Goal: Task Accomplishment & Management: Complete application form

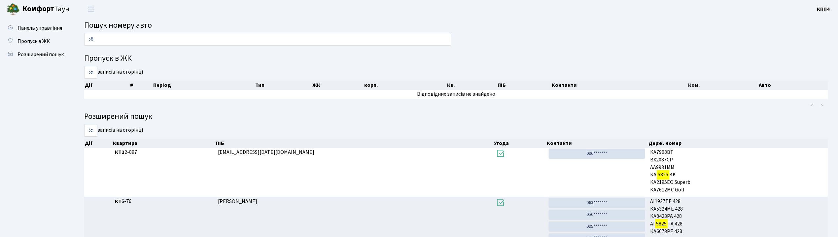
type input "5"
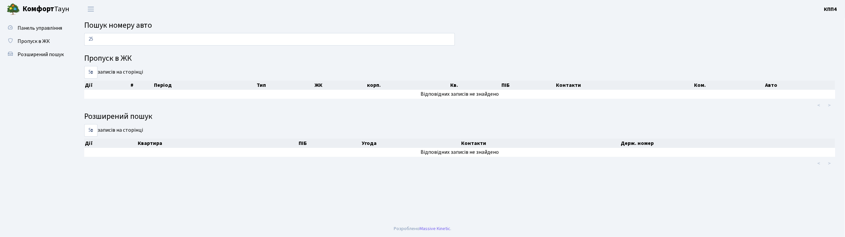
type input "2"
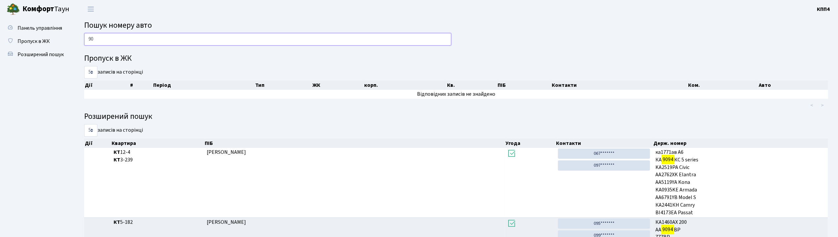
type input "9"
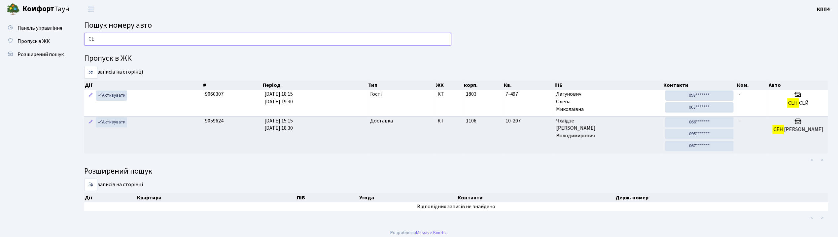
type input "С"
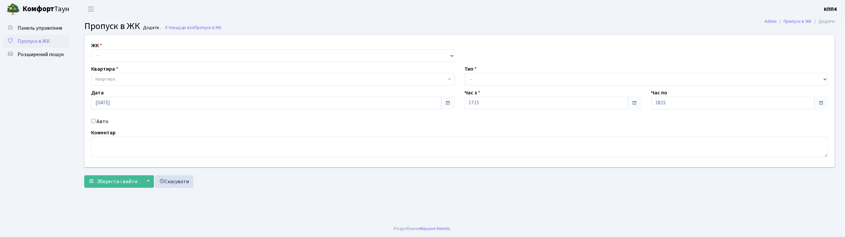
click at [93, 120] on input "Авто" at bounding box center [93, 121] width 4 height 4
checkbox input "true"
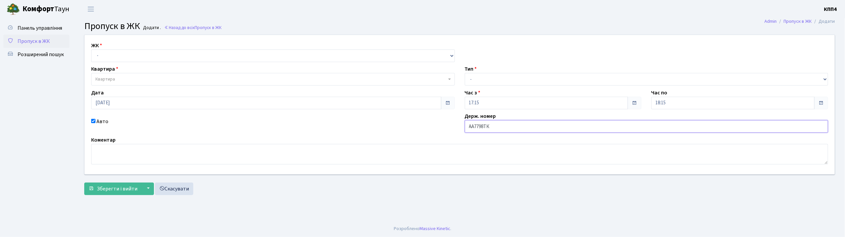
type input "АА7798ТК"
click at [123, 57] on select "- КТ, вул. Регенераторна, 4 КТ2, просп. [STREET_ADDRESS] [STREET_ADDRESS] [PERS…" at bounding box center [273, 56] width 364 height 13
select select "271"
click at [91, 50] on select "- КТ, вул. Регенераторна, 4 КТ2, просп. [STREET_ADDRESS] [STREET_ADDRESS] [PERS…" at bounding box center [273, 56] width 364 height 13
select select
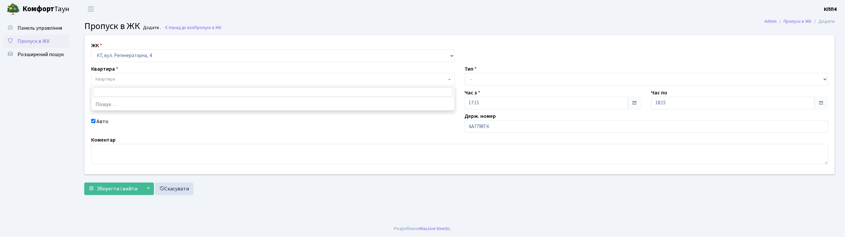
click at [114, 76] on span "Квартира" at bounding box center [104, 79] width 19 height 7
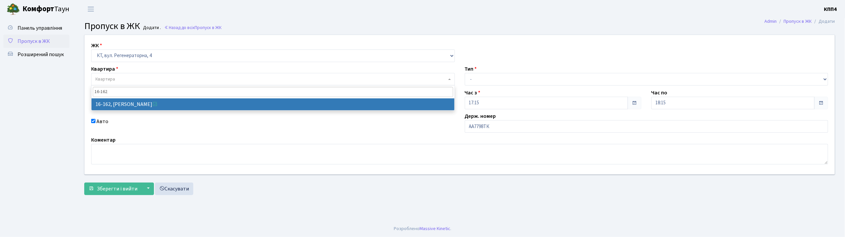
type input "16-162"
select select "8723"
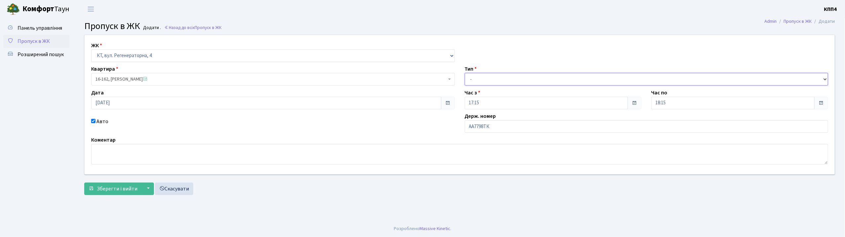
click at [473, 79] on select "- Доставка Таксі Гості Сервіс" at bounding box center [647, 79] width 364 height 13
select select "3"
click at [465, 73] on select "- Доставка Таксі Гості Сервіс" at bounding box center [647, 79] width 364 height 13
click at [125, 188] on span "Зберегти і вийти" at bounding box center [117, 188] width 41 height 7
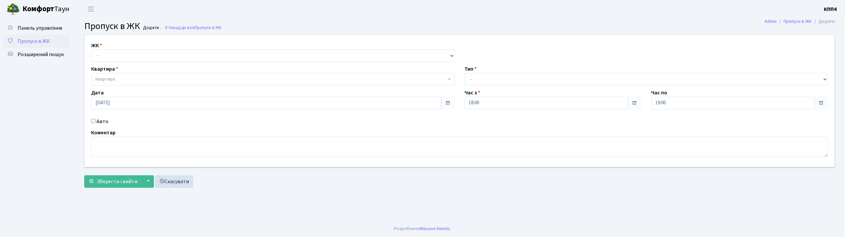
click at [93, 122] on input "Авто" at bounding box center [93, 121] width 4 height 4
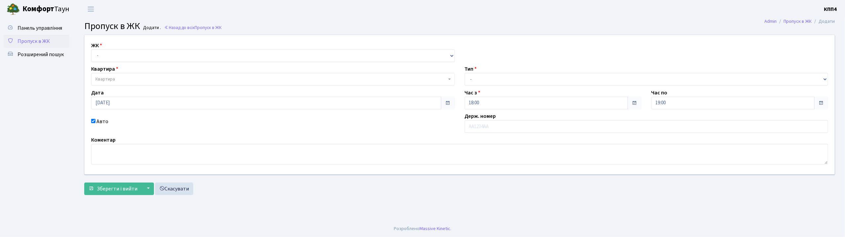
click at [92, 121] on input "Авто" at bounding box center [93, 121] width 4 height 4
checkbox input "false"
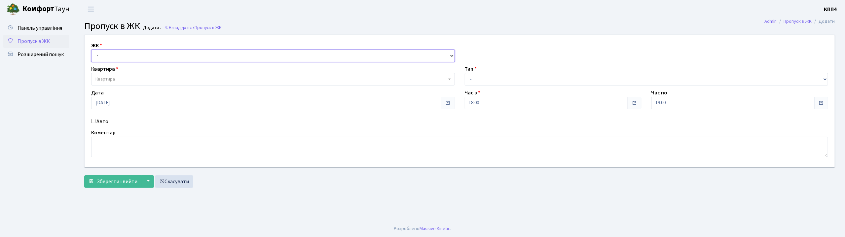
click at [100, 55] on select "- КТ, вул. Регенераторна, 4 КТ2, просп. Соборності, 17 КТ3, вул. Березнева, 16 …" at bounding box center [273, 56] width 364 height 13
select select "271"
click at [91, 50] on select "- КТ, вул. Регенераторна, 4 КТ2, просп. Соборності, 17 КТ3, вул. Березнева, 16 …" at bounding box center [273, 56] width 364 height 13
select select
click at [102, 79] on span "Квартира" at bounding box center [104, 79] width 19 height 7
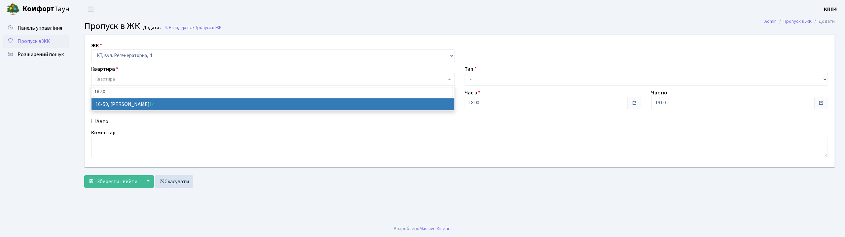
type input "16-50"
select select "8611"
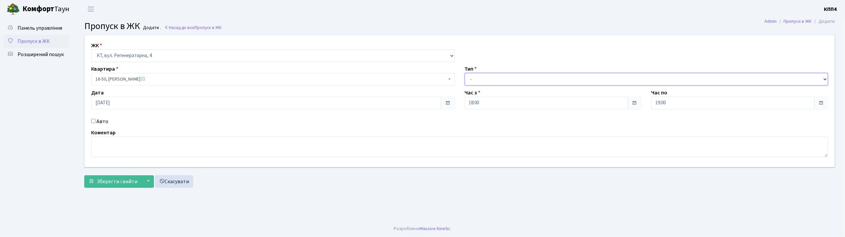
click at [489, 78] on select "- Доставка Таксі Гості Сервіс" at bounding box center [647, 79] width 364 height 13
select select "3"
click at [465, 73] on select "- Доставка Таксі Гості Сервіс" at bounding box center [647, 79] width 364 height 13
click at [112, 179] on span "Зберегти і вийти" at bounding box center [117, 181] width 41 height 7
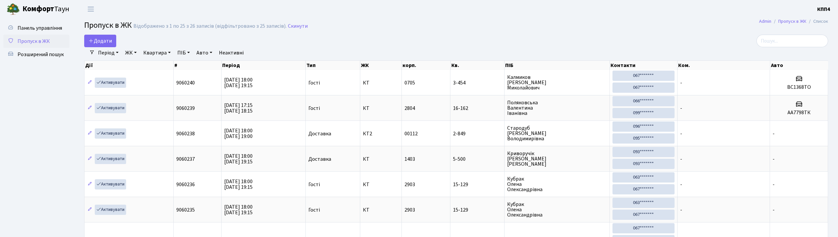
select select "25"
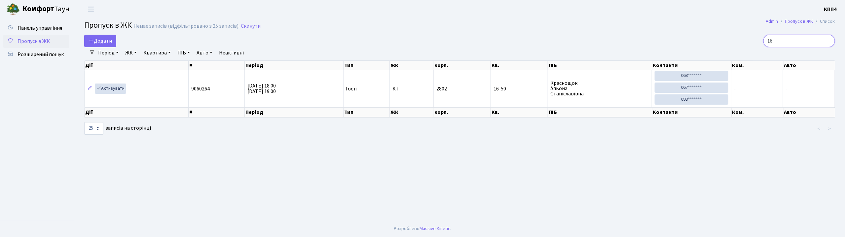
type input "1"
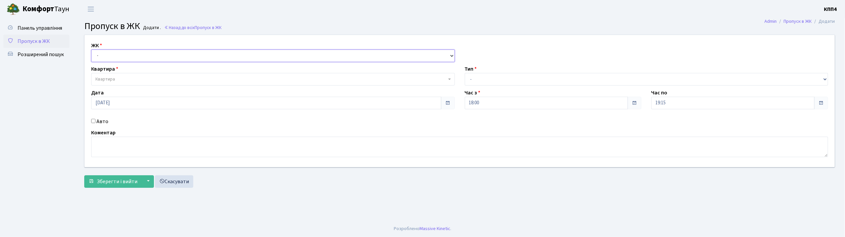
click at [116, 54] on select "- КТ, вул. Регенераторна, 4 КТ2, просп. [STREET_ADDRESS] [STREET_ADDRESS] [PERS…" at bounding box center [273, 56] width 364 height 13
select select "295"
click at [91, 50] on select "- КТ, вул. Регенераторна, 4 КТ2, просп. [STREET_ADDRESS] [STREET_ADDRESS] [PERS…" at bounding box center [273, 56] width 364 height 13
select select
click at [114, 85] on span "Квартира" at bounding box center [273, 79] width 364 height 13
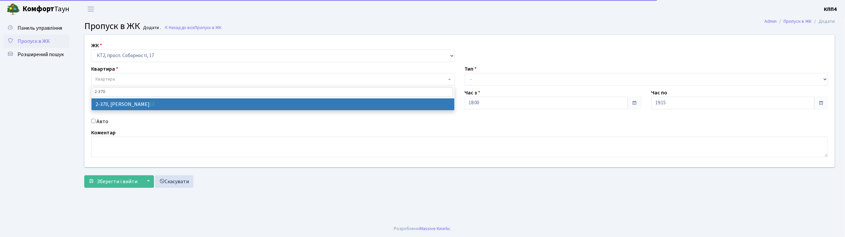
type input "2-370"
select select "15422"
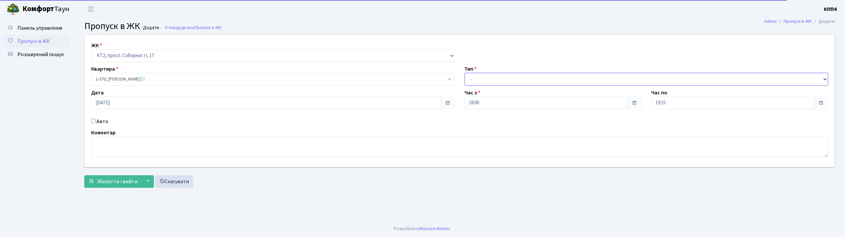
click at [503, 80] on select "- Доставка Таксі Гості Сервіс" at bounding box center [647, 79] width 364 height 13
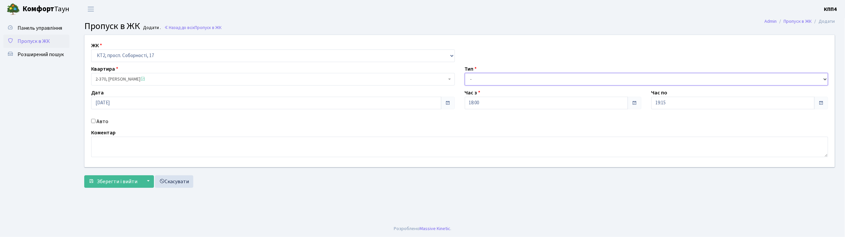
select select "3"
click at [465, 73] on select "- Доставка Таксі Гості Сервіс" at bounding box center [647, 79] width 364 height 13
click at [129, 186] on button "Зберегти і вийти" at bounding box center [112, 181] width 57 height 13
